Goal: Navigation & Orientation: Find specific page/section

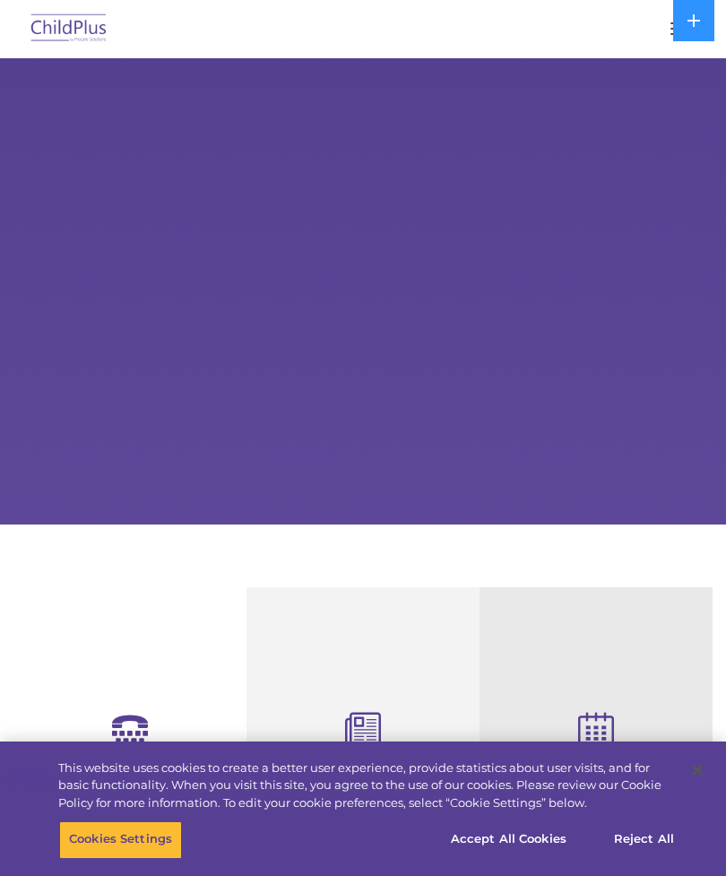
select select "MEDIUM"
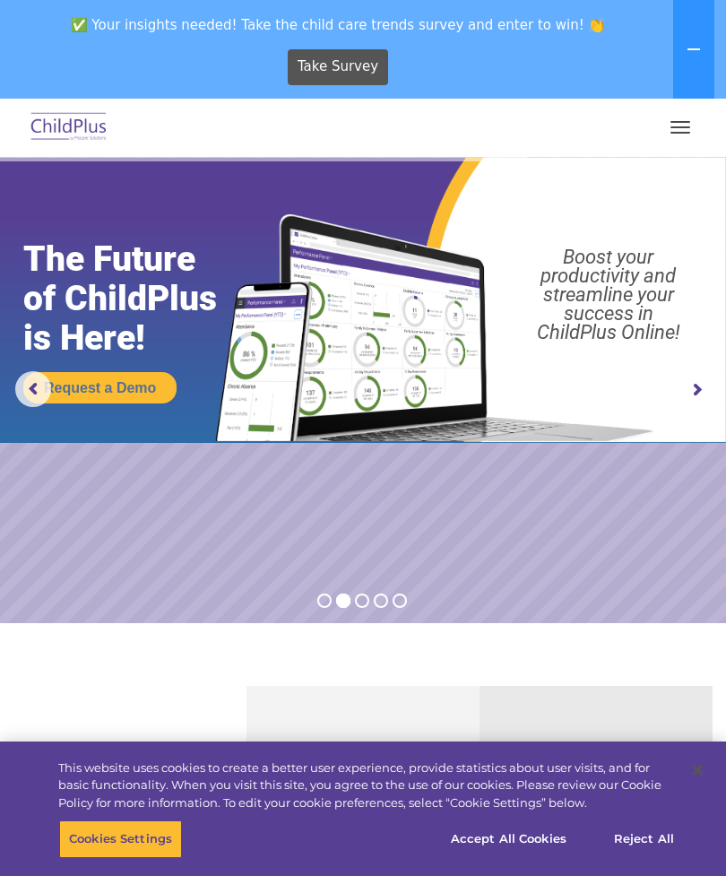
click at [692, 118] on button "button" at bounding box center [681, 127] width 38 height 29
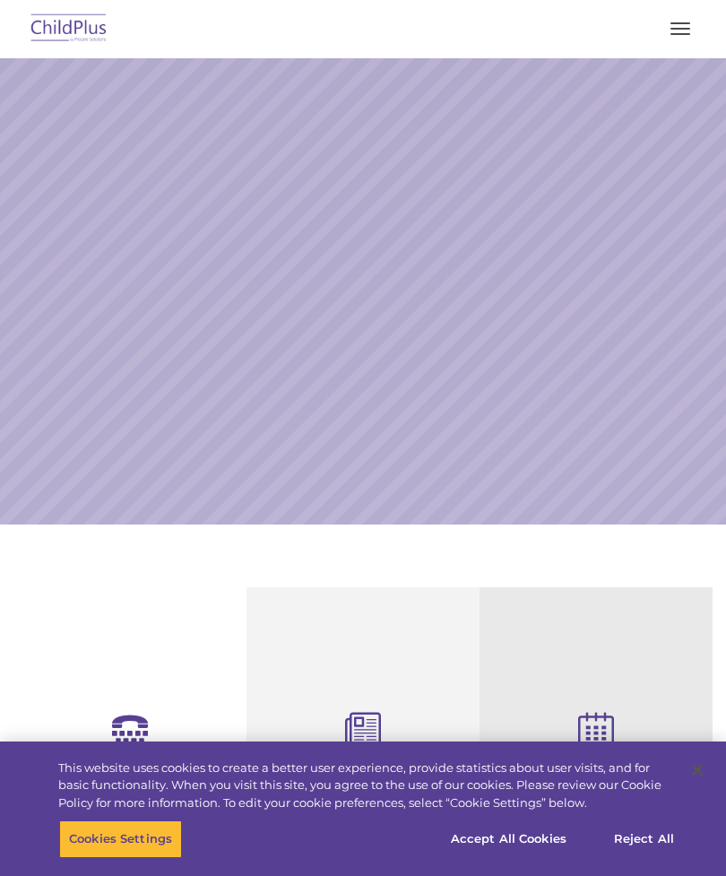
scroll to position [92, 0]
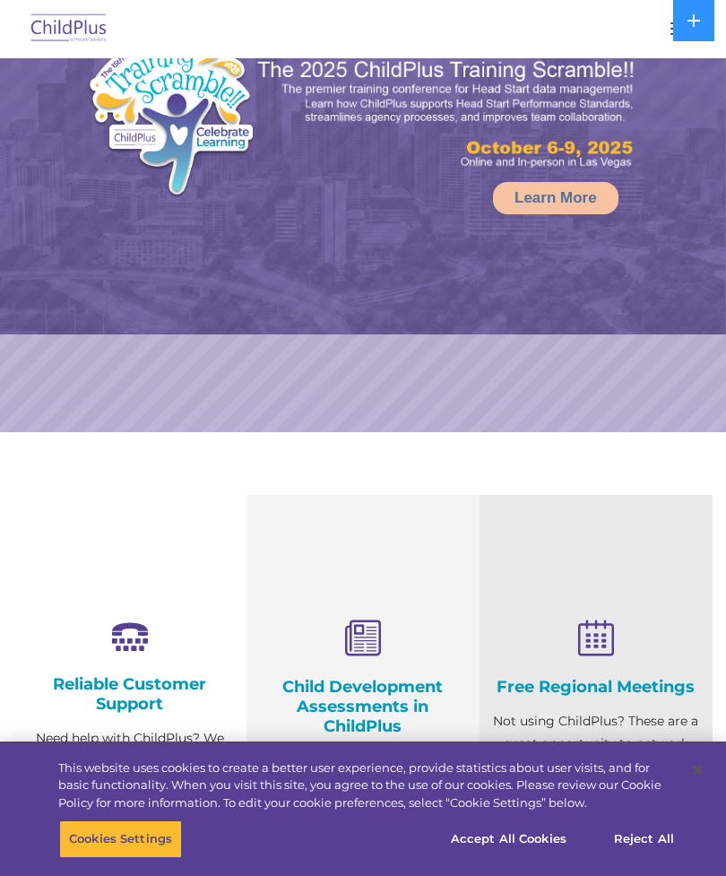
select select "MEDIUM"
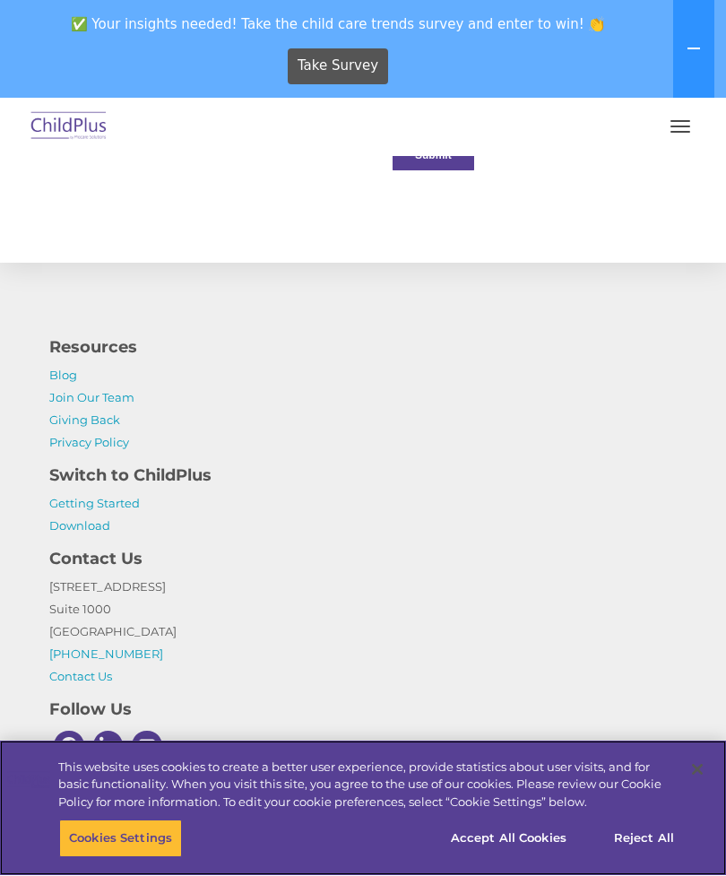
scroll to position [2150, 0]
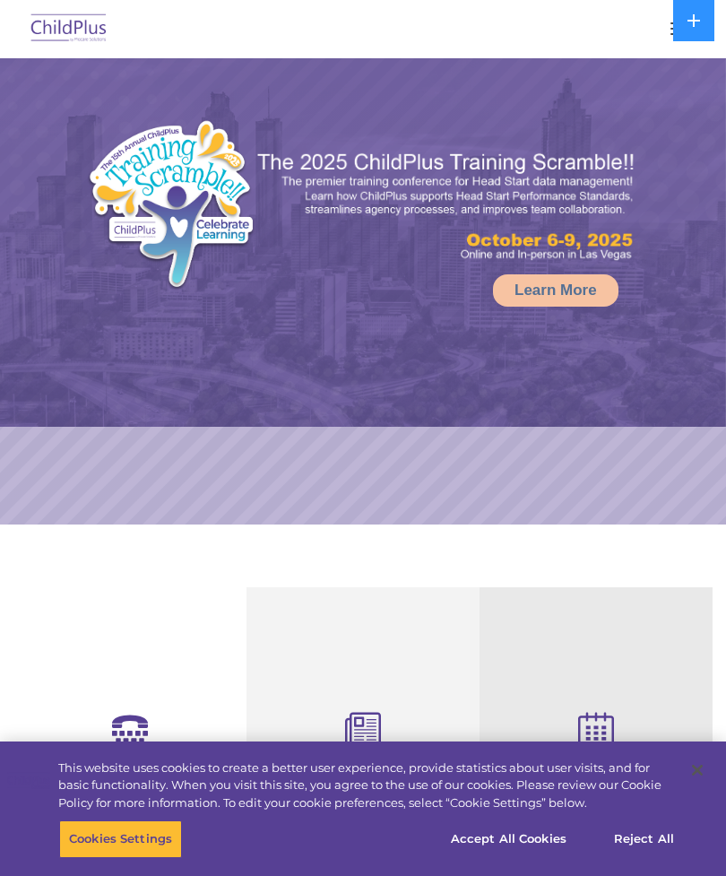
select select "MEDIUM"
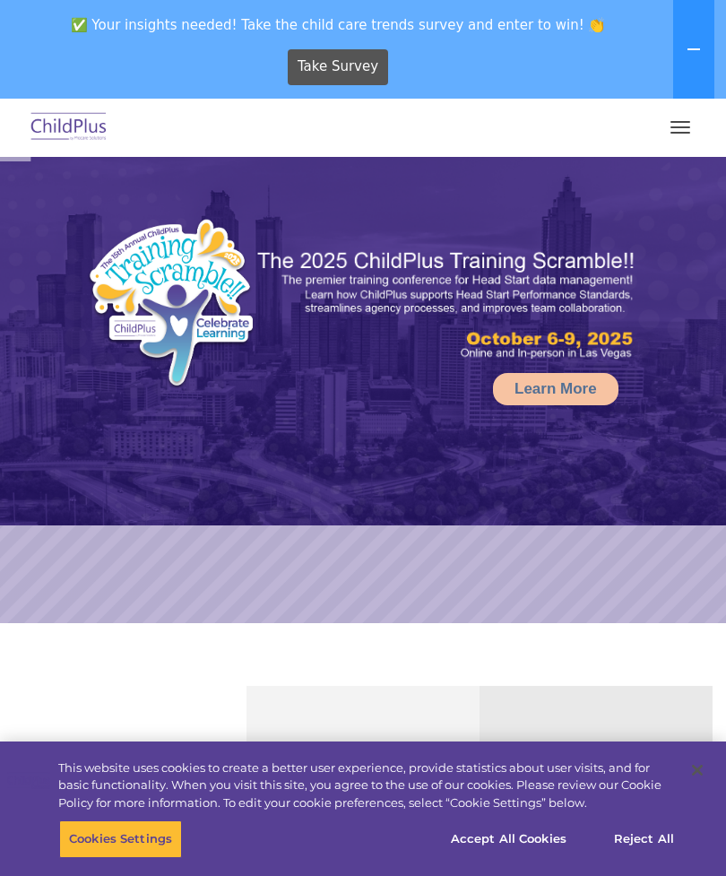
click at [671, 133] on span "button" at bounding box center [681, 133] width 20 height 2
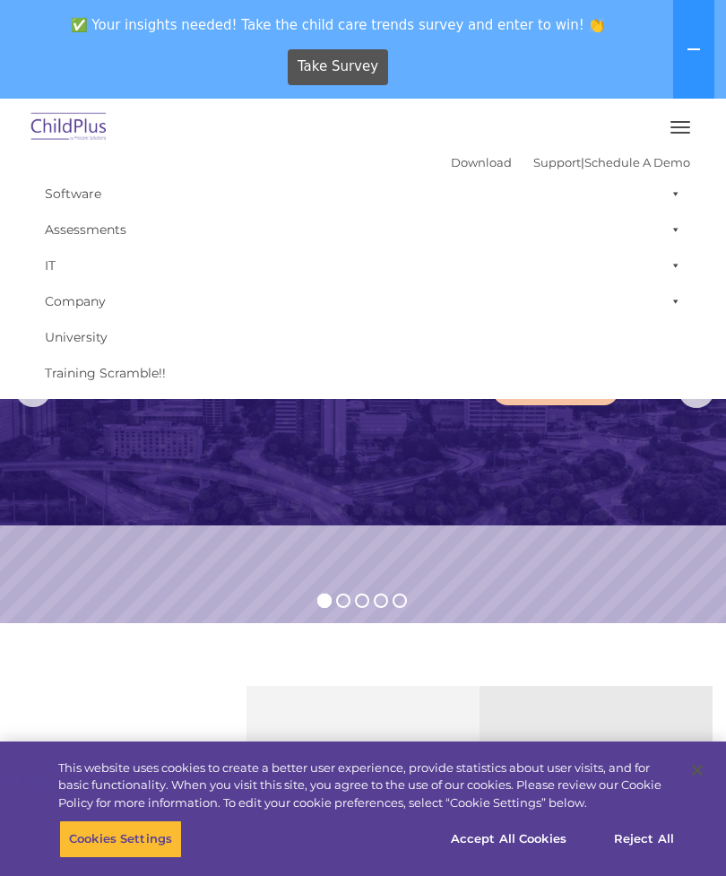
click at [674, 122] on span "button" at bounding box center [681, 122] width 20 height 2
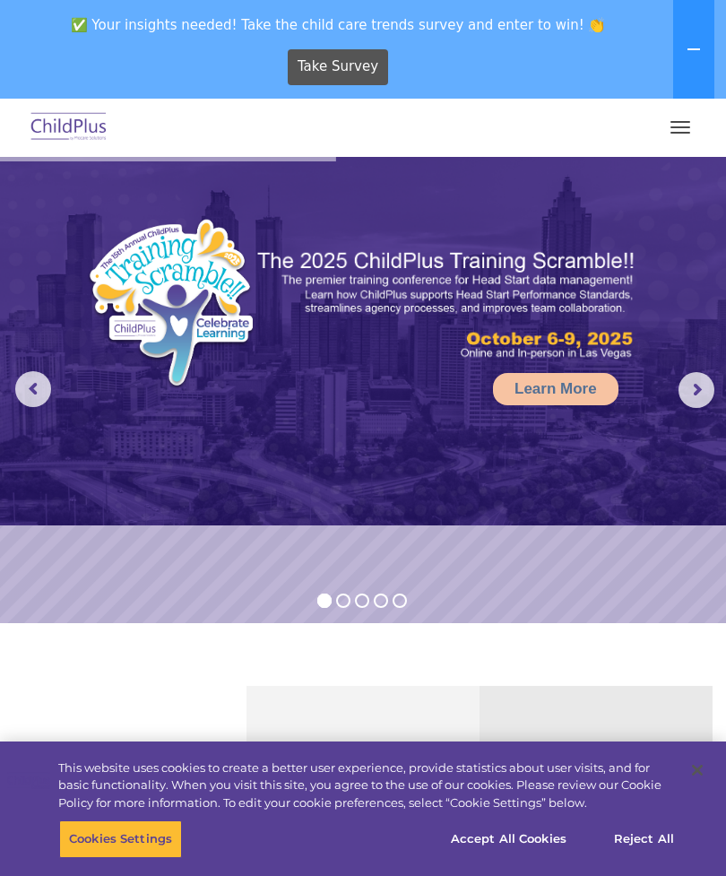
click at [676, 46] on button at bounding box center [693, 49] width 41 height 99
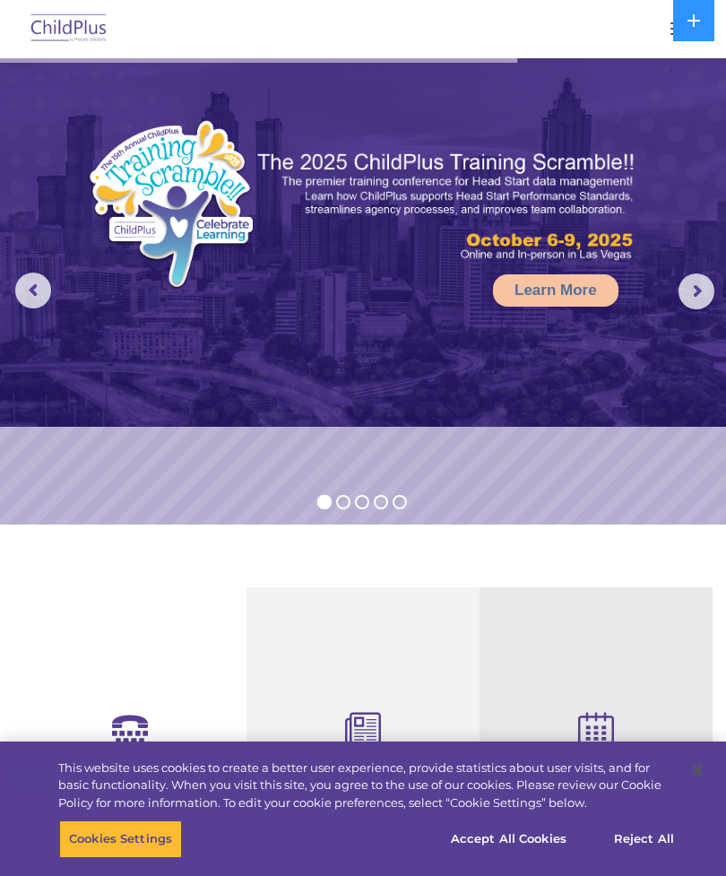
click at [696, 291] on rs-arrow at bounding box center [697, 292] width 36 height 36
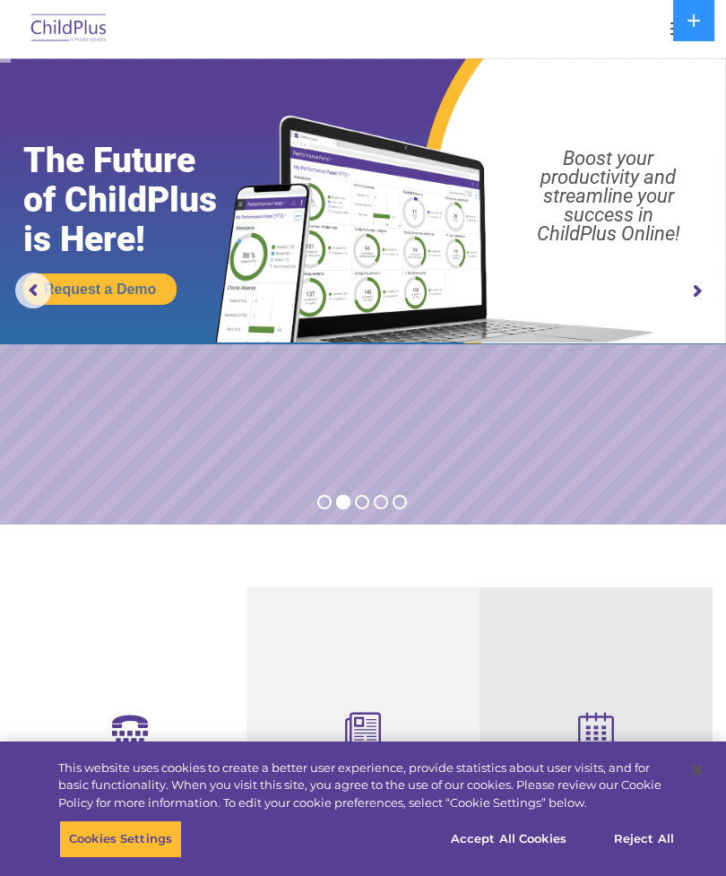
click at [699, 300] on rs-arrow at bounding box center [697, 292] width 36 height 36
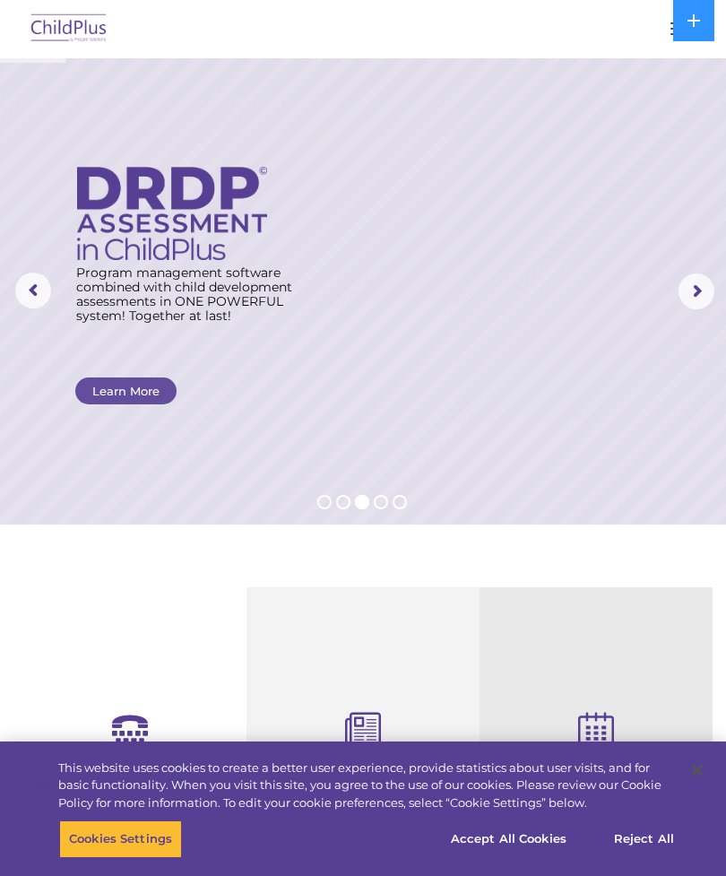
click at [694, 303] on rs-arrow at bounding box center [697, 292] width 36 height 36
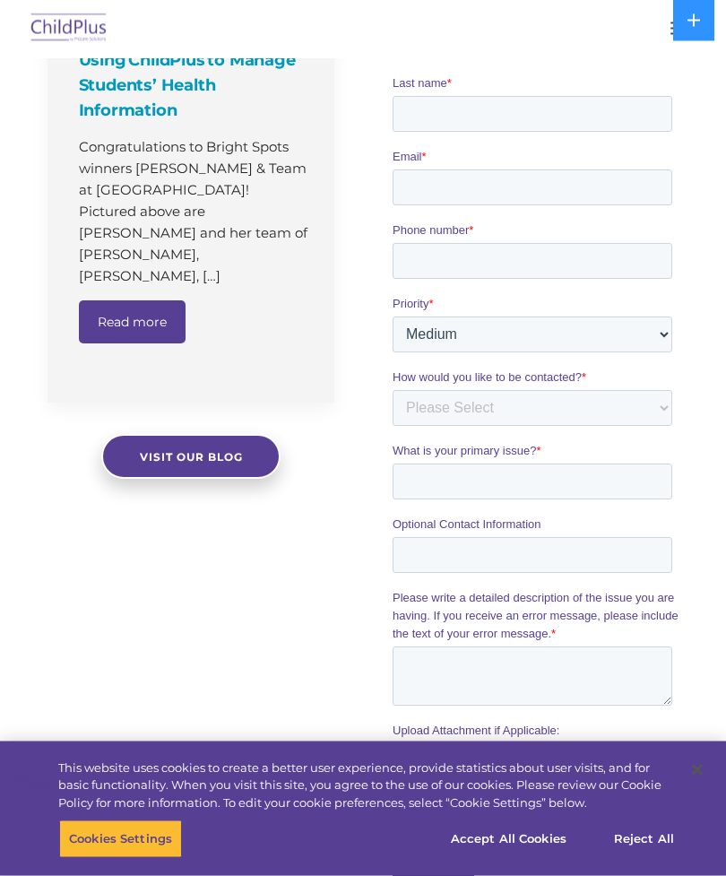
scroll to position [1343, 0]
